Goal: Use online tool/utility: Utilize a website feature to perform a specific function

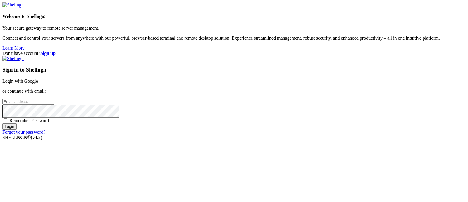
click at [38, 78] on link "Login with Google" at bounding box center [20, 80] width 36 height 5
